Goal: Download file/media

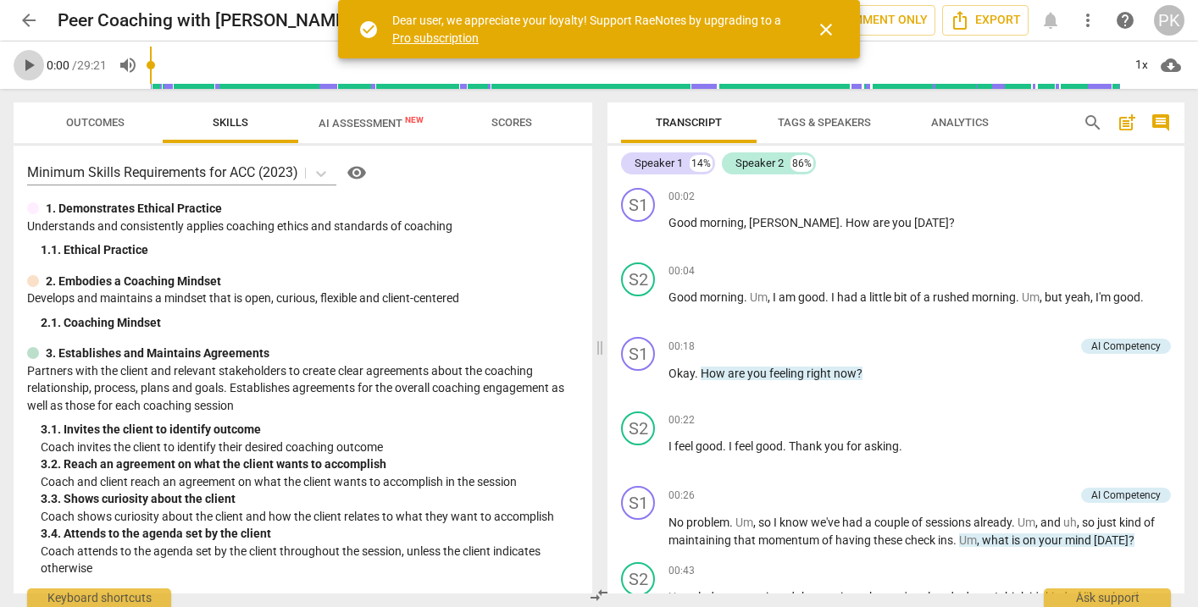
click at [28, 58] on span "play_arrow" at bounding box center [29, 65] width 20 height 20
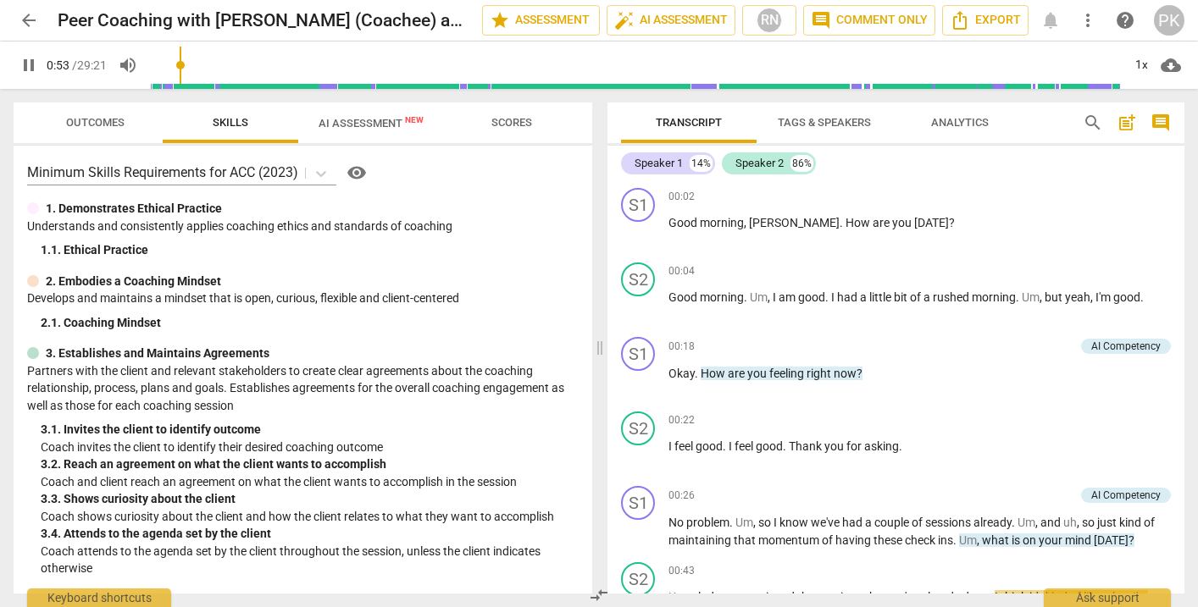
scroll to position [425, 0]
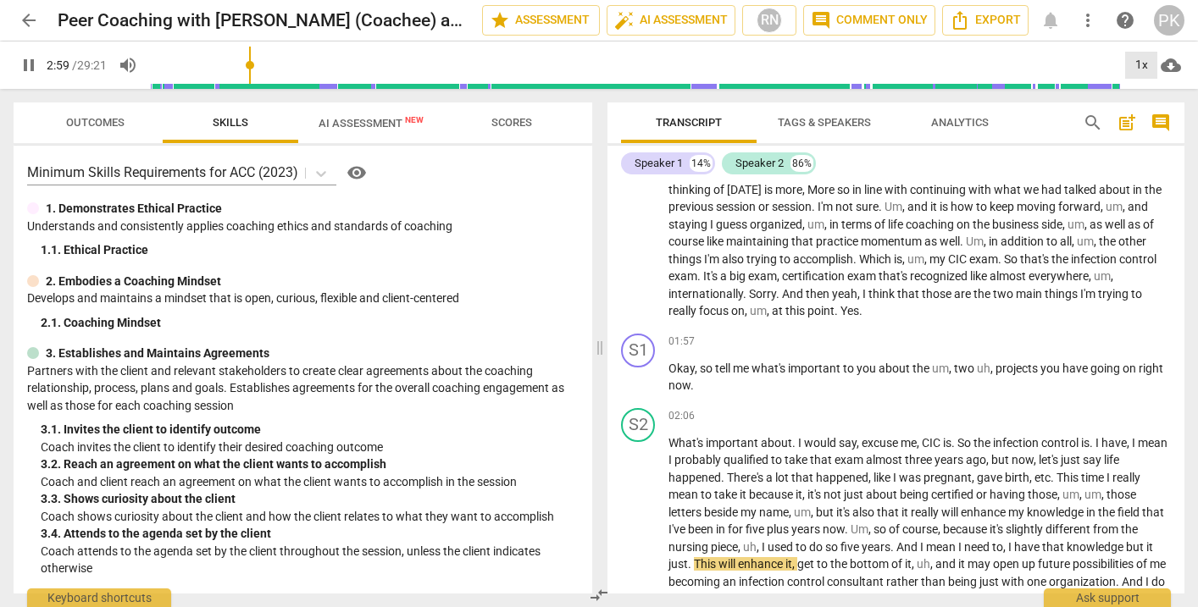
click at [1143, 63] on div "1x" at bounding box center [1141, 65] width 32 height 27
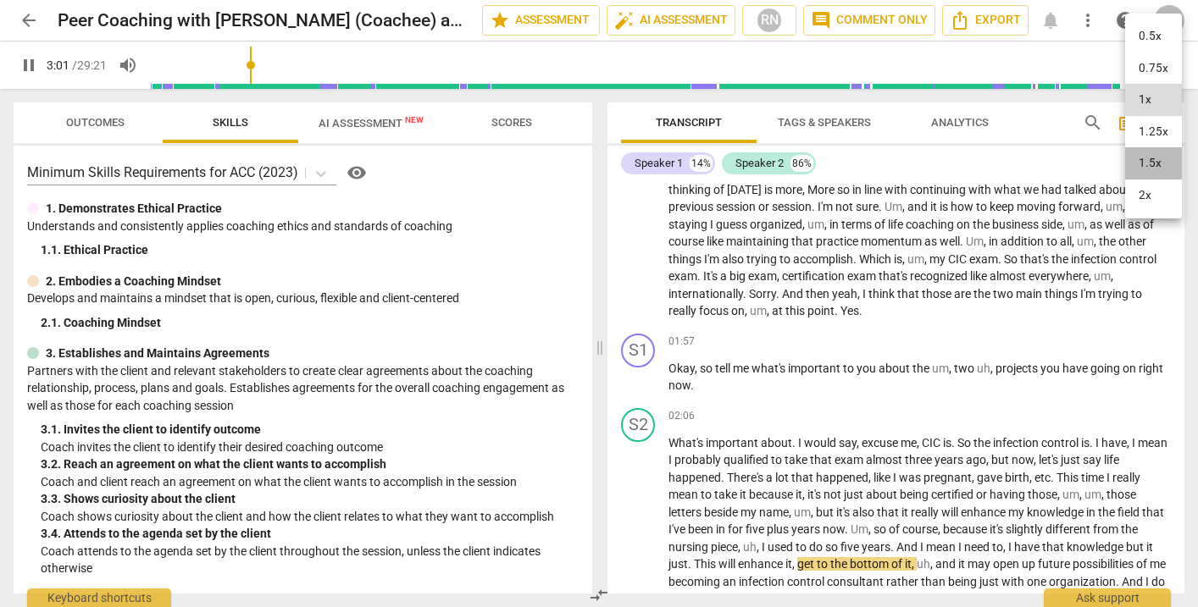
click at [1140, 153] on li "1.5x" at bounding box center [1153, 163] width 57 height 32
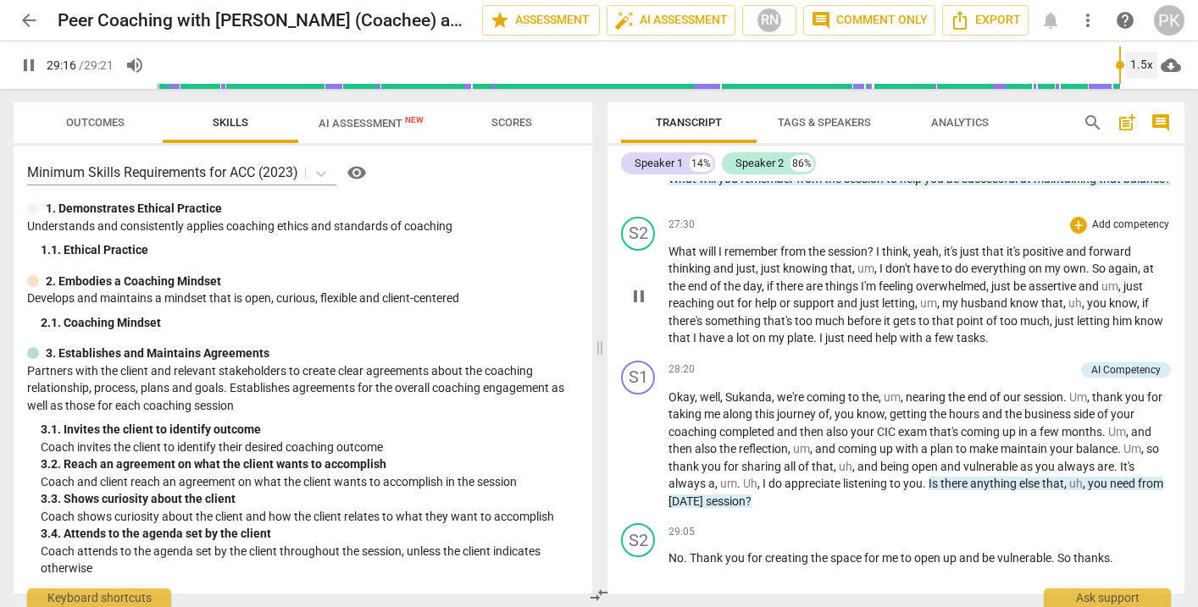
scroll to position [5446, 0]
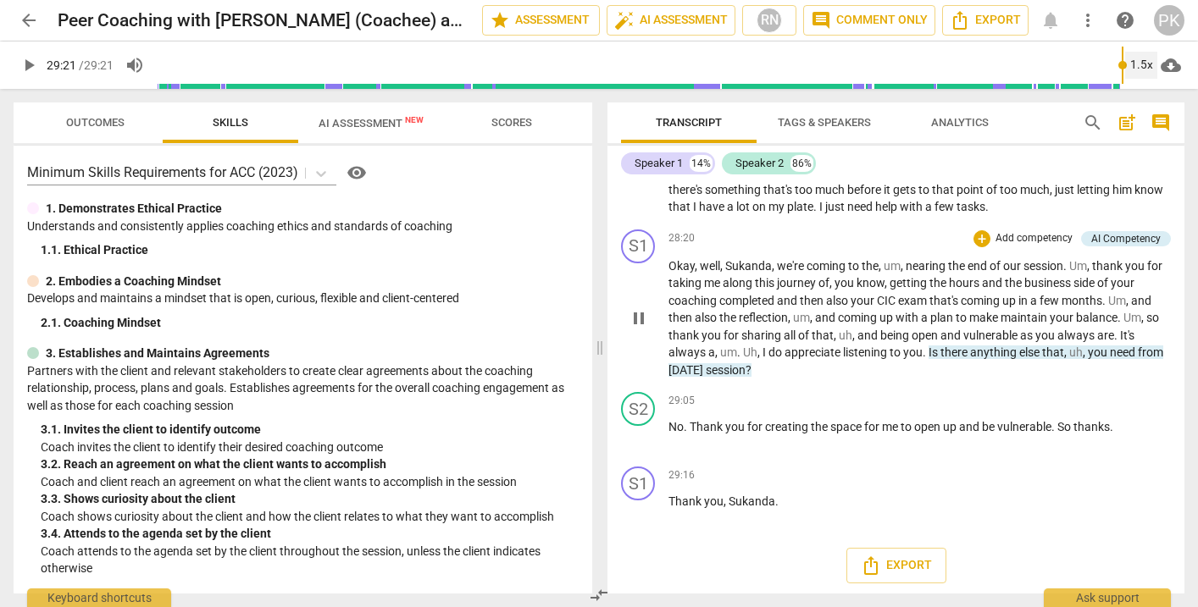
type input "1761"
click at [24, 18] on span "arrow_back" at bounding box center [29, 20] width 20 height 20
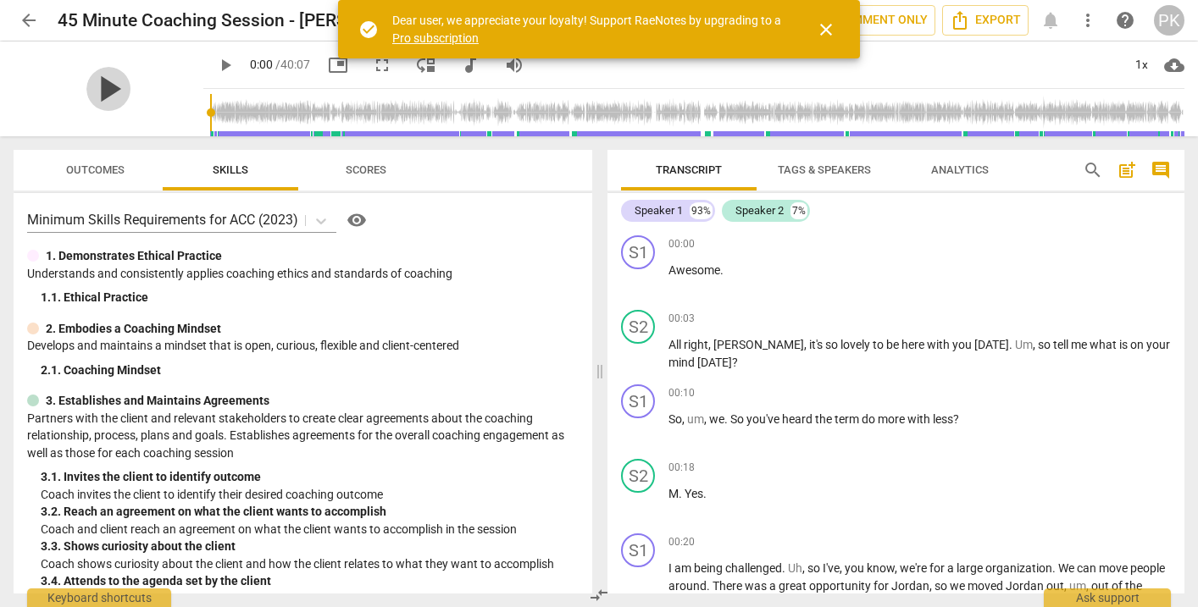
click at [94, 84] on span "play_arrow" at bounding box center [108, 89] width 44 height 44
click at [1138, 64] on div "1x" at bounding box center [1141, 65] width 32 height 27
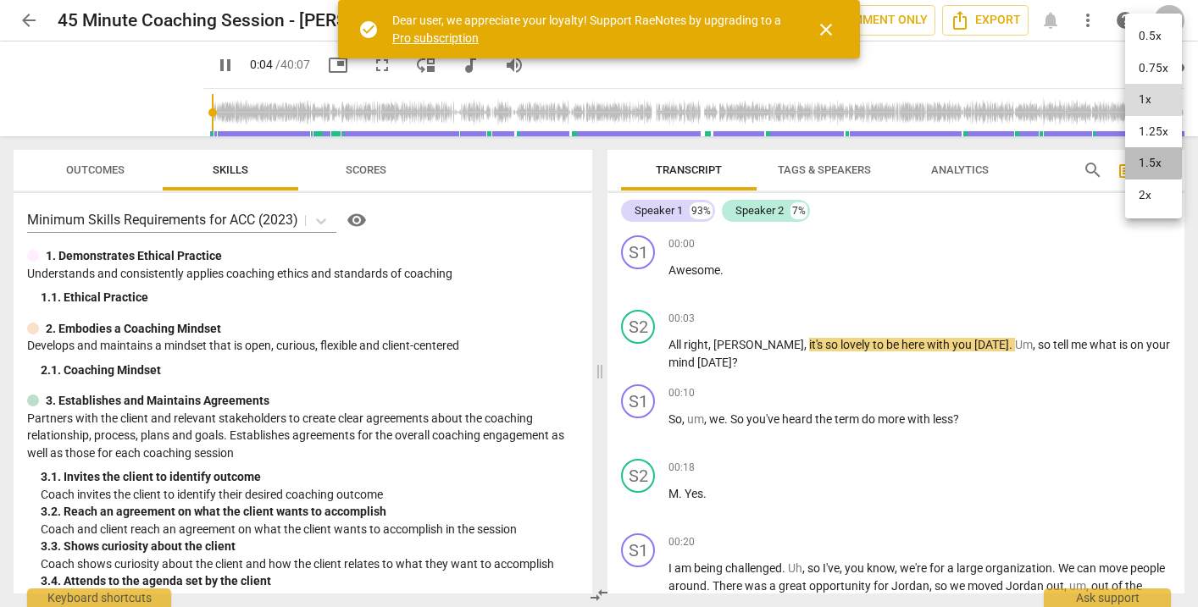
click at [1135, 156] on li "1.5x" at bounding box center [1153, 163] width 57 height 32
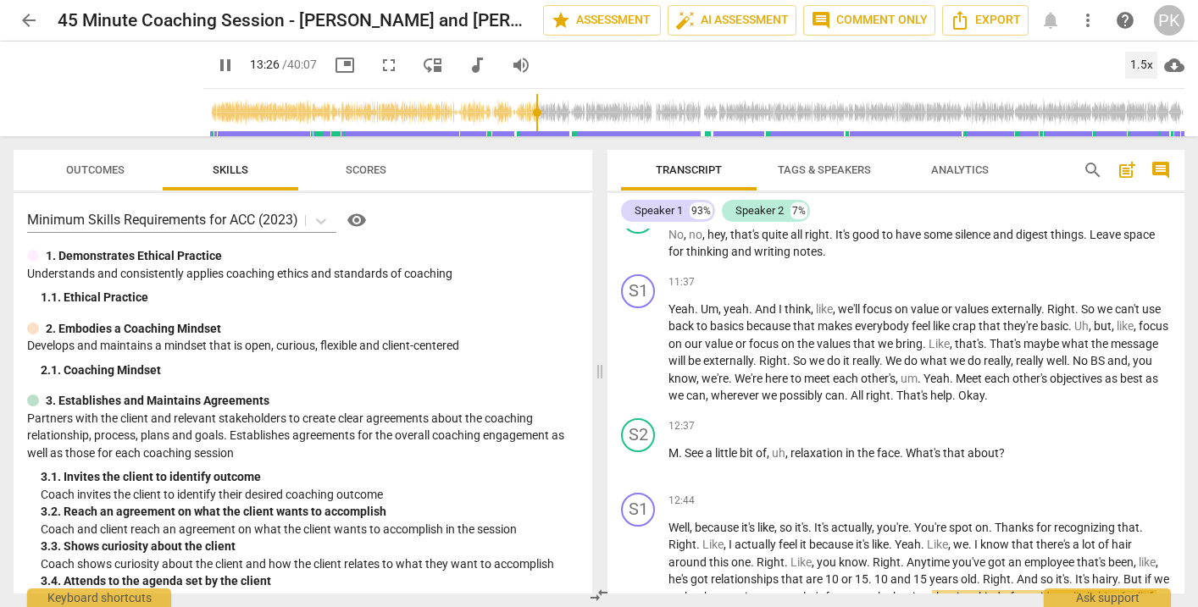
scroll to position [2658, 0]
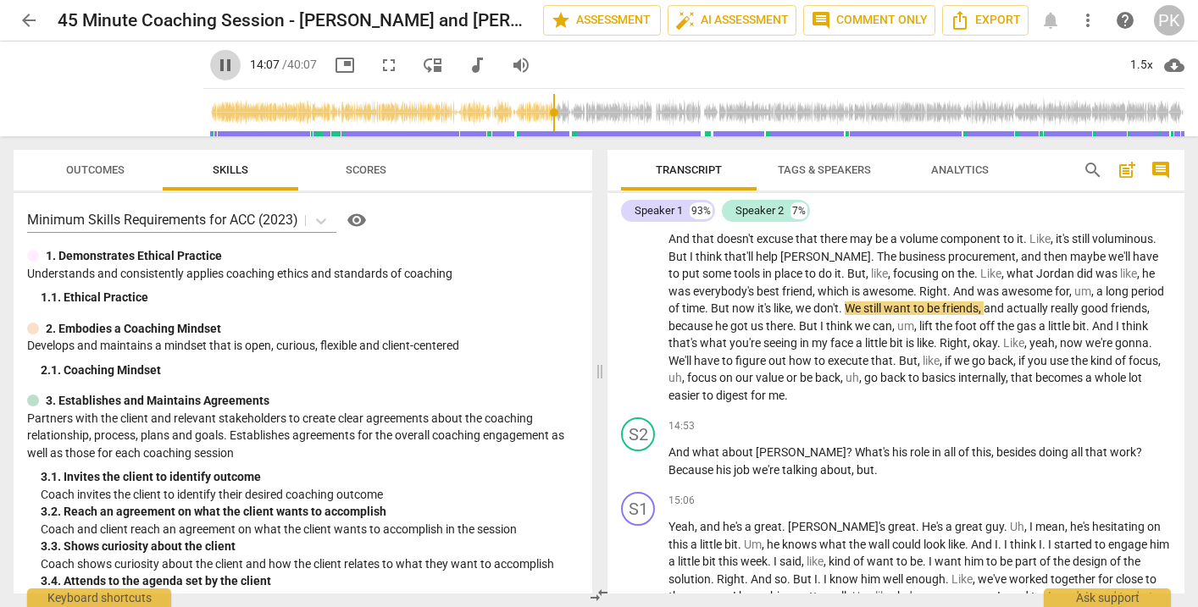
click at [215, 55] on span "pause" at bounding box center [225, 65] width 20 height 20
click at [215, 73] on span "play_arrow" at bounding box center [225, 65] width 20 height 20
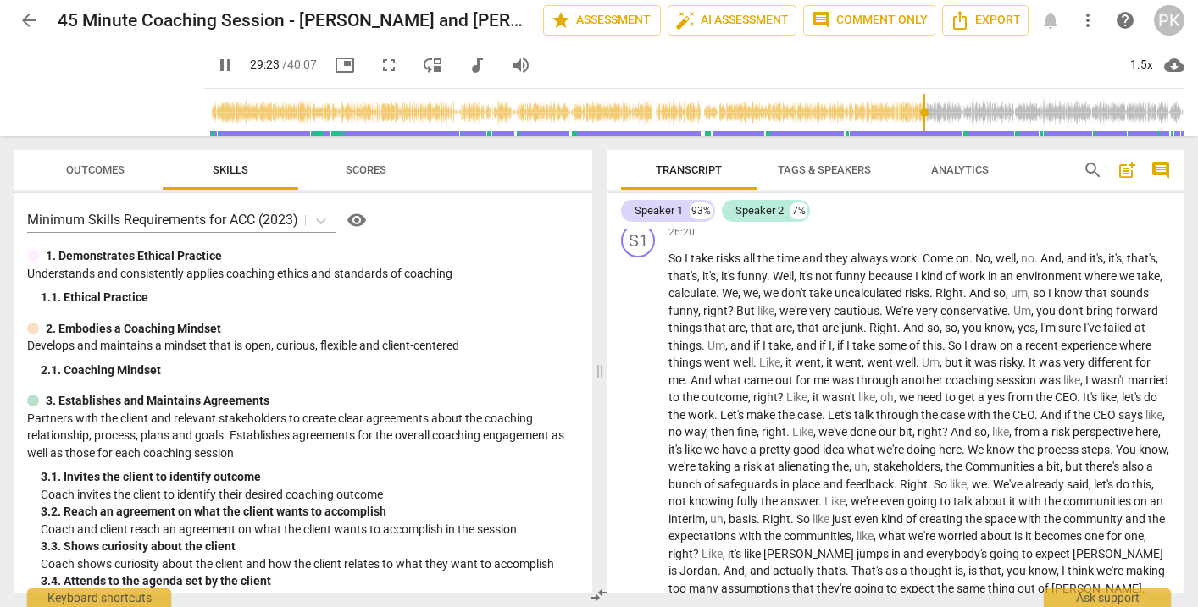
scroll to position [4927, 0]
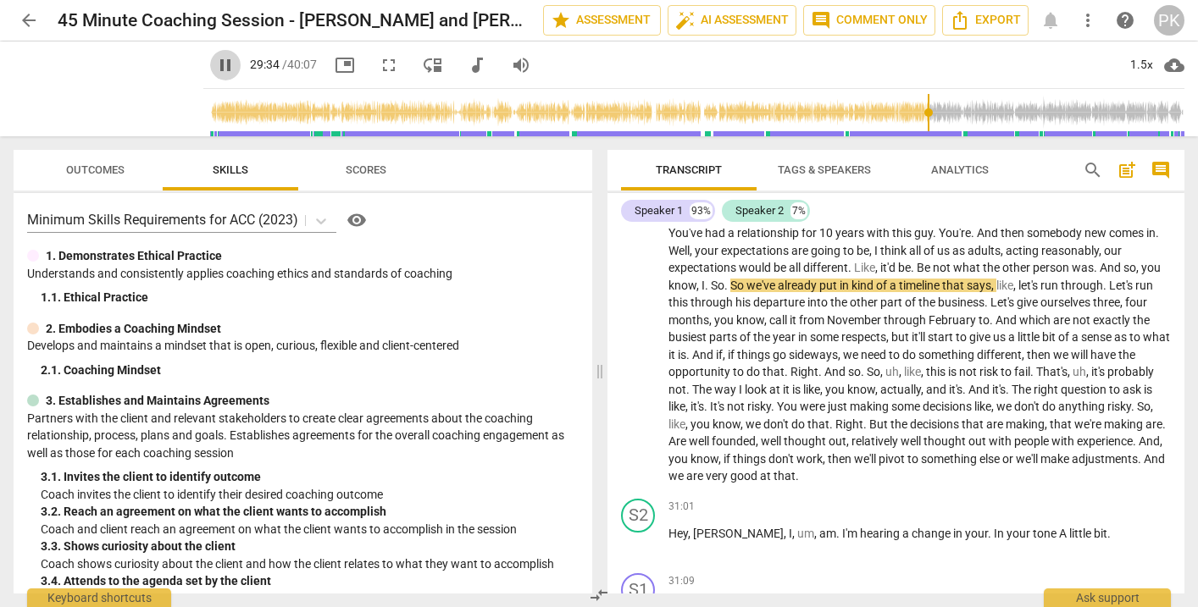
click at [215, 64] on span "pause" at bounding box center [225, 65] width 20 height 20
type input "1774"
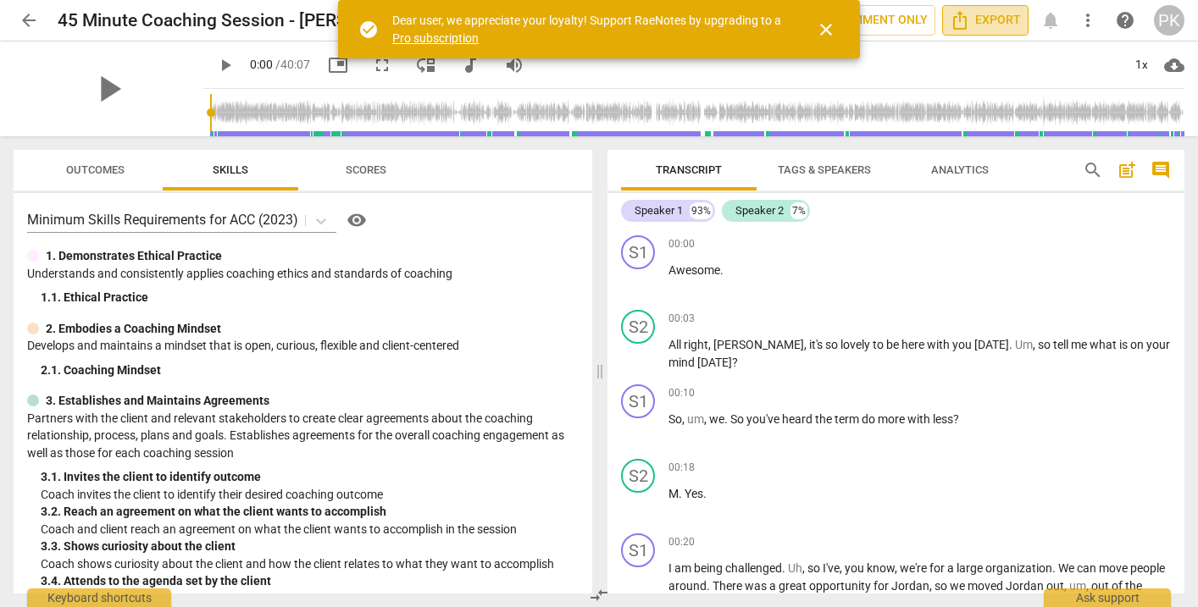
click at [1004, 25] on span "Export" at bounding box center [985, 20] width 71 height 20
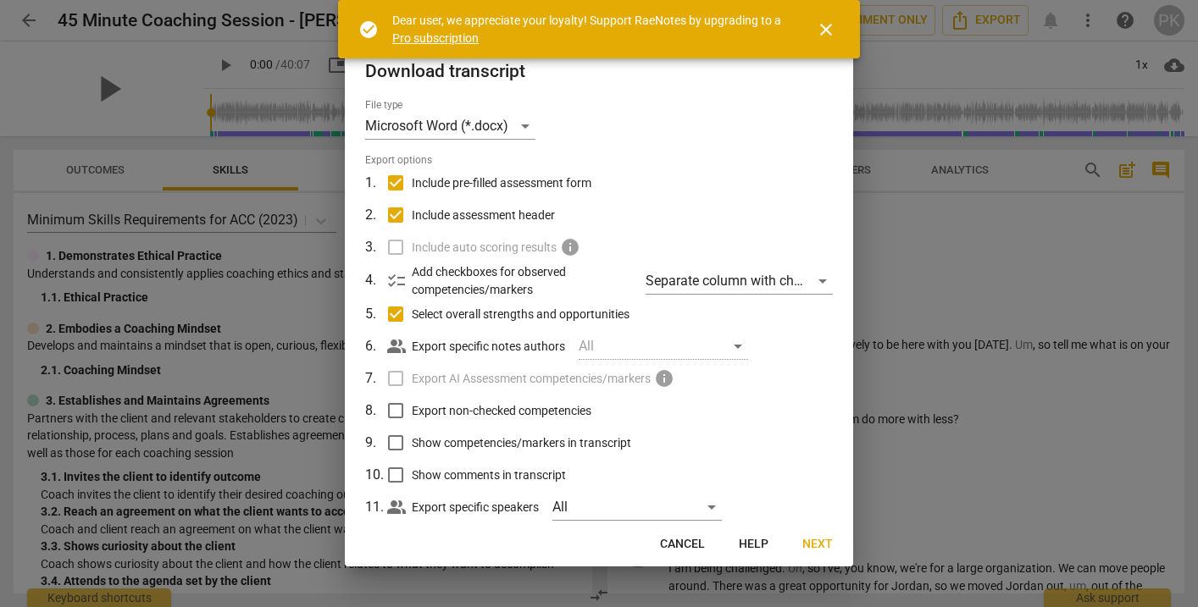
click at [826, 547] on span "Next" at bounding box center [817, 544] width 30 height 17
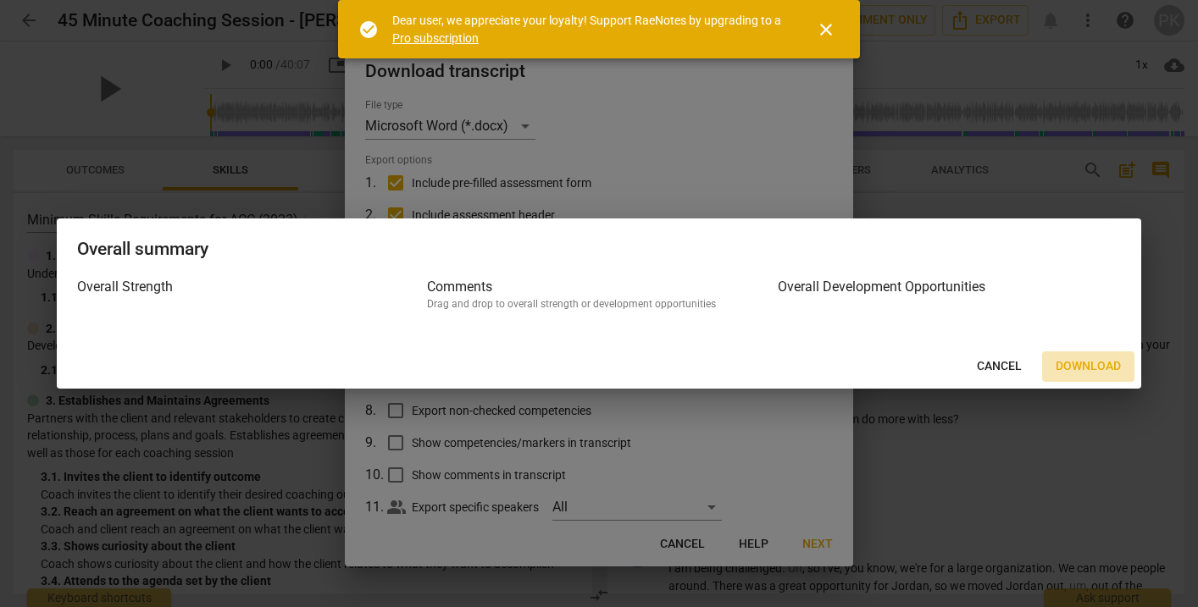
click at [1088, 366] on span "Download" at bounding box center [1087, 366] width 65 height 17
